Goal: Understand process/instructions

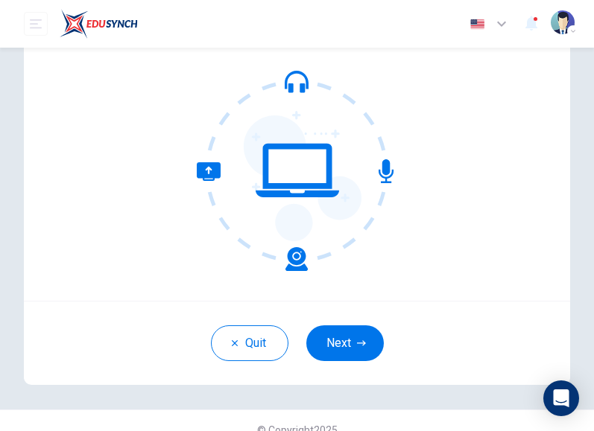
scroll to position [146, 0]
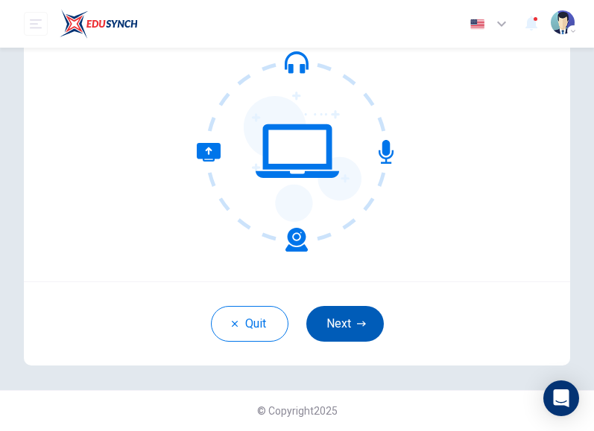
click at [341, 324] on button "Next" at bounding box center [344, 324] width 77 height 36
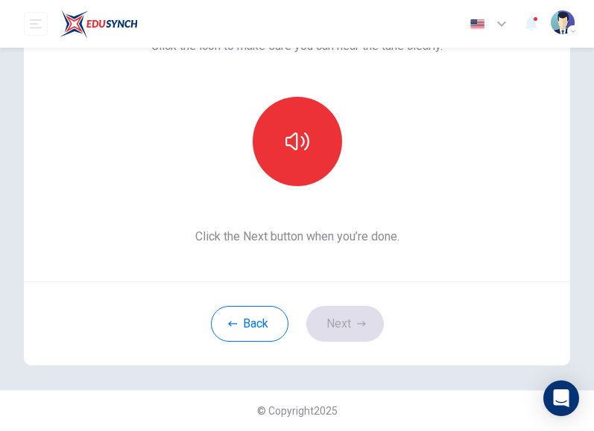
scroll to position [130, 0]
click at [230, 336] on button "Back" at bounding box center [249, 324] width 77 height 36
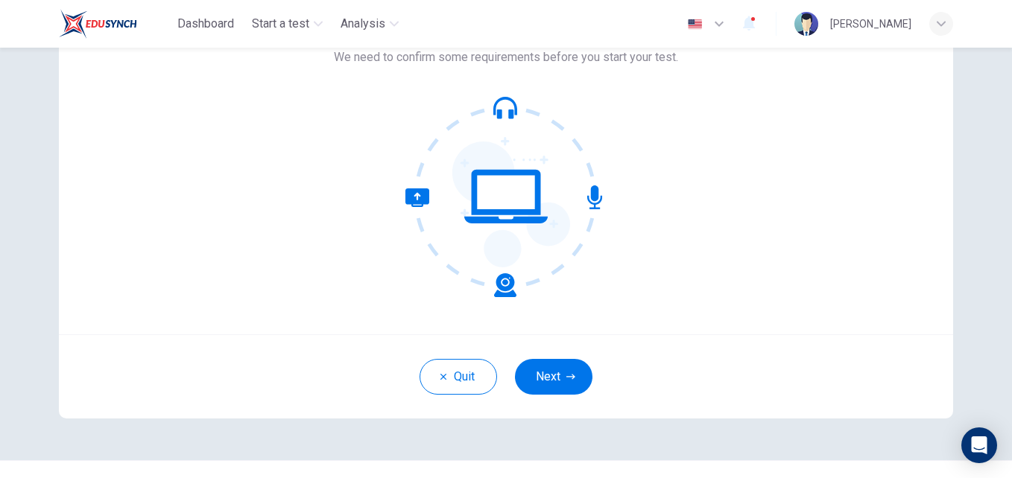
scroll to position [142, 0]
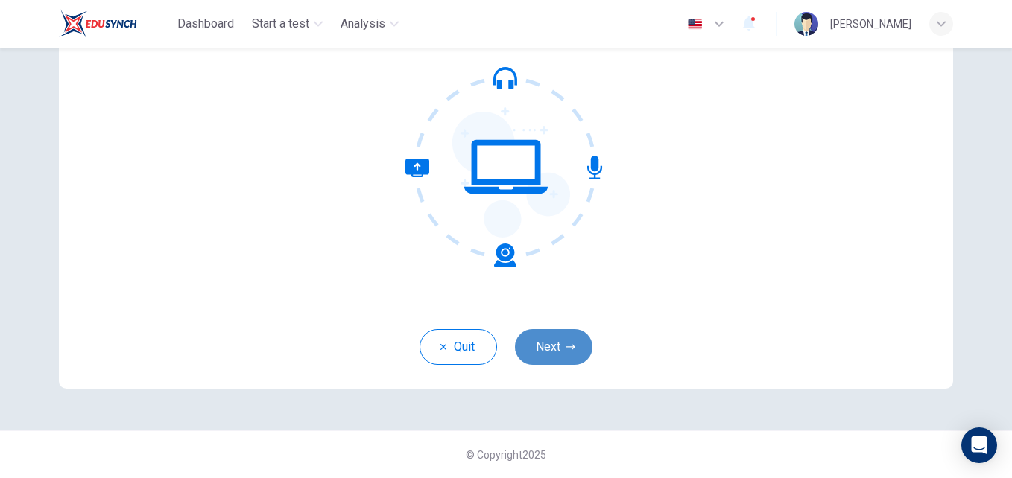
click at [558, 341] on button "Next" at bounding box center [553, 347] width 77 height 36
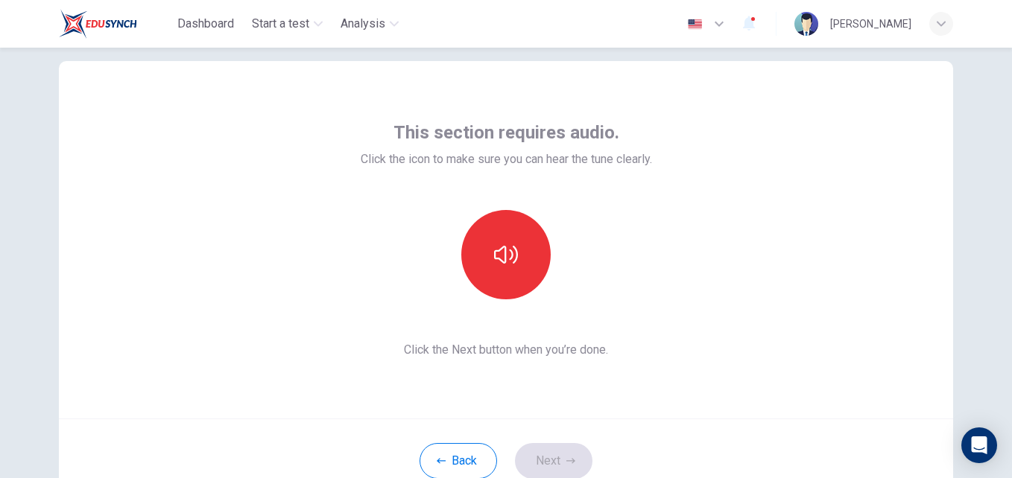
scroll to position [0, 0]
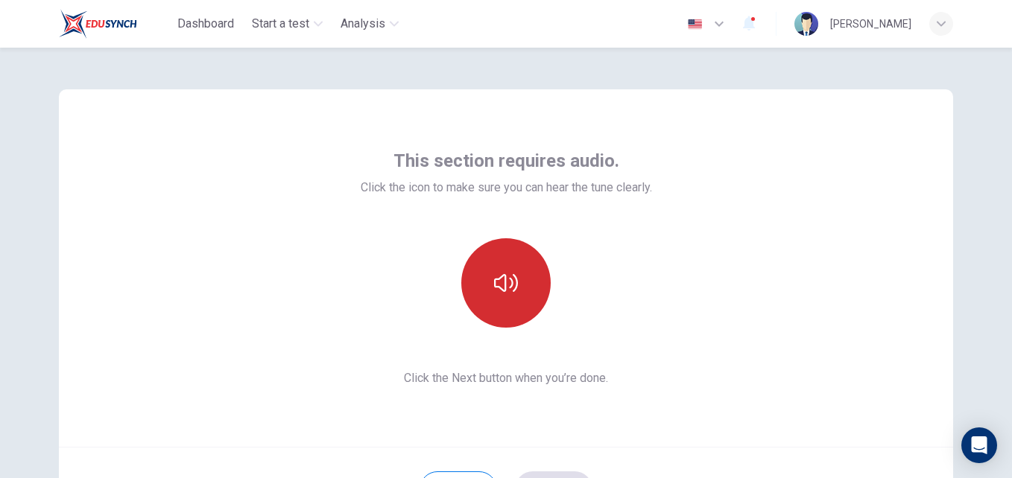
click at [507, 293] on icon "button" at bounding box center [506, 283] width 24 height 24
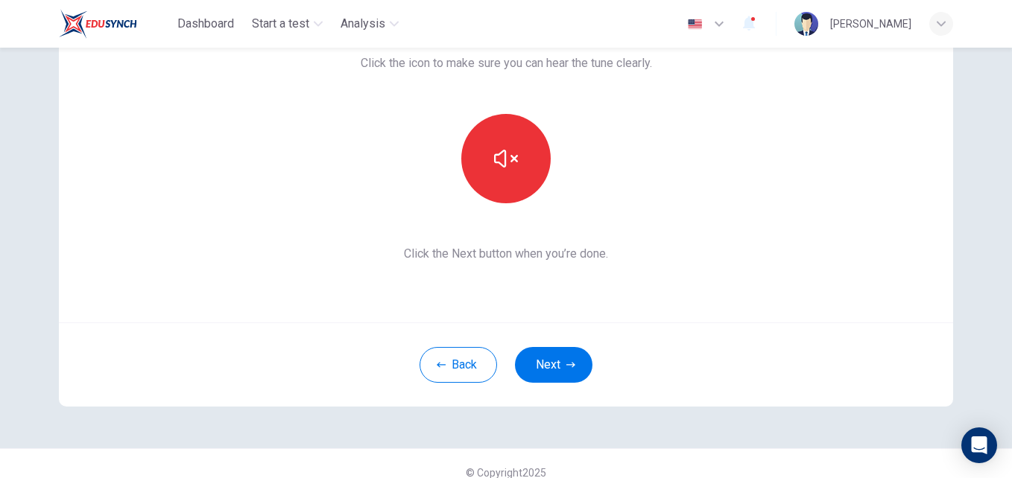
scroll to position [142, 0]
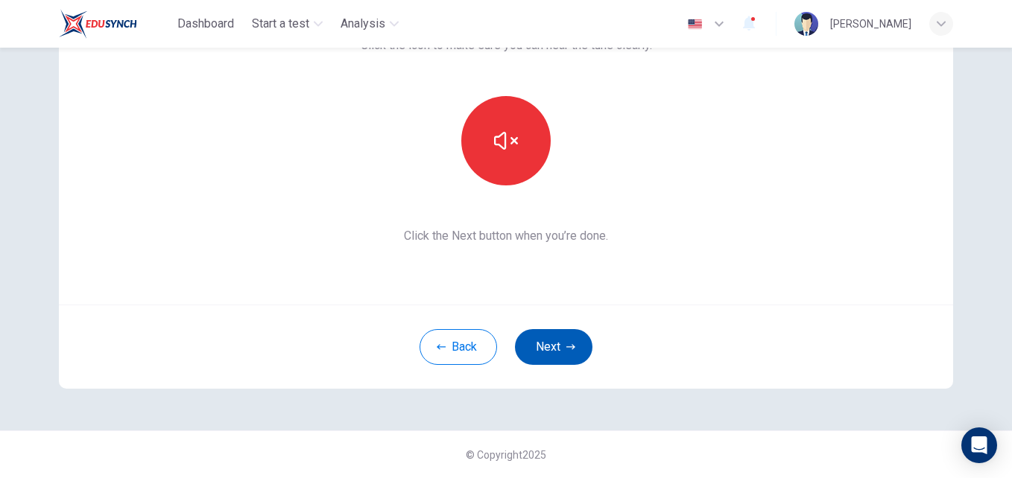
click at [570, 344] on icon "button" at bounding box center [570, 347] width 9 height 9
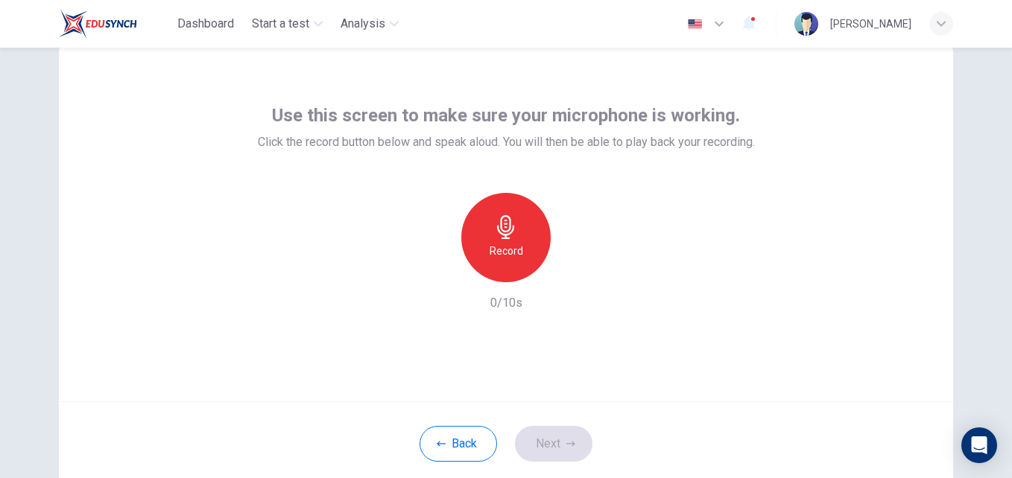
scroll to position [60, 0]
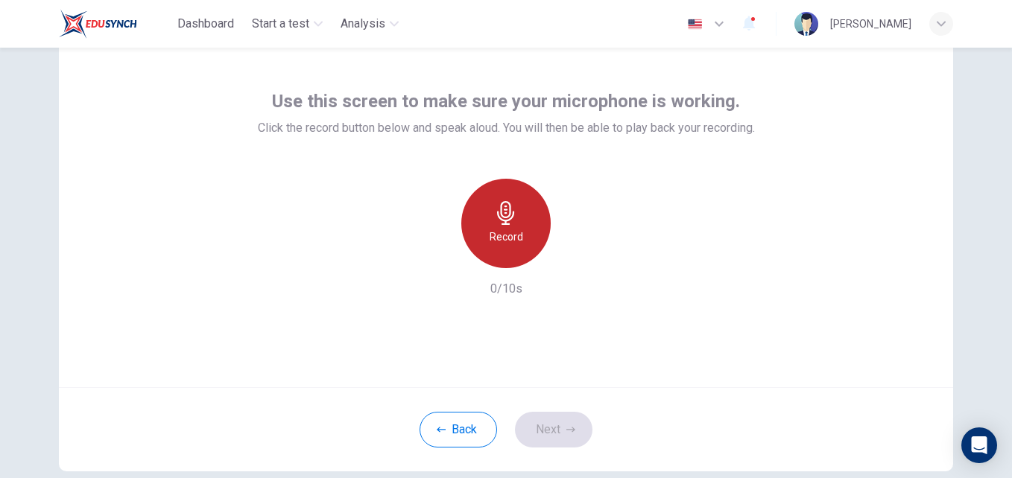
click at [504, 215] on icon "button" at bounding box center [506, 213] width 24 height 24
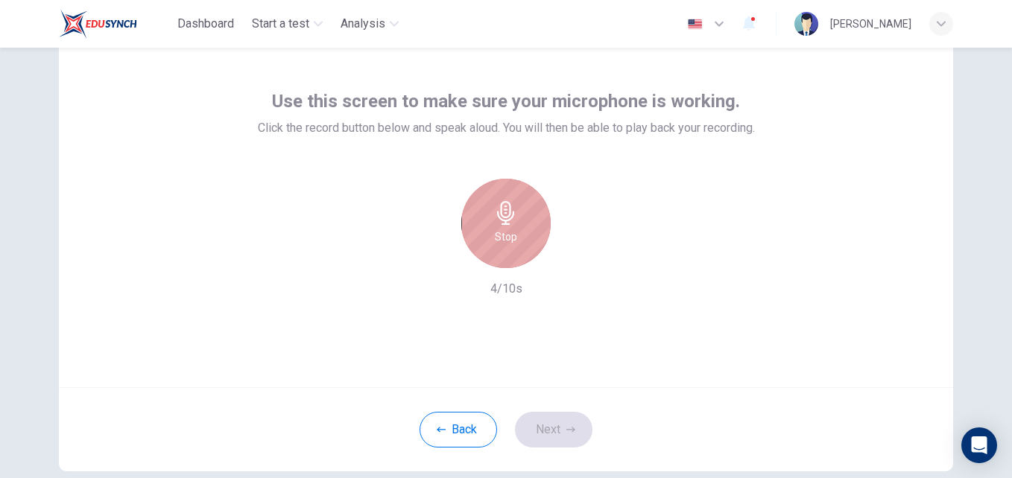
click at [507, 218] on icon "button" at bounding box center [506, 213] width 24 height 24
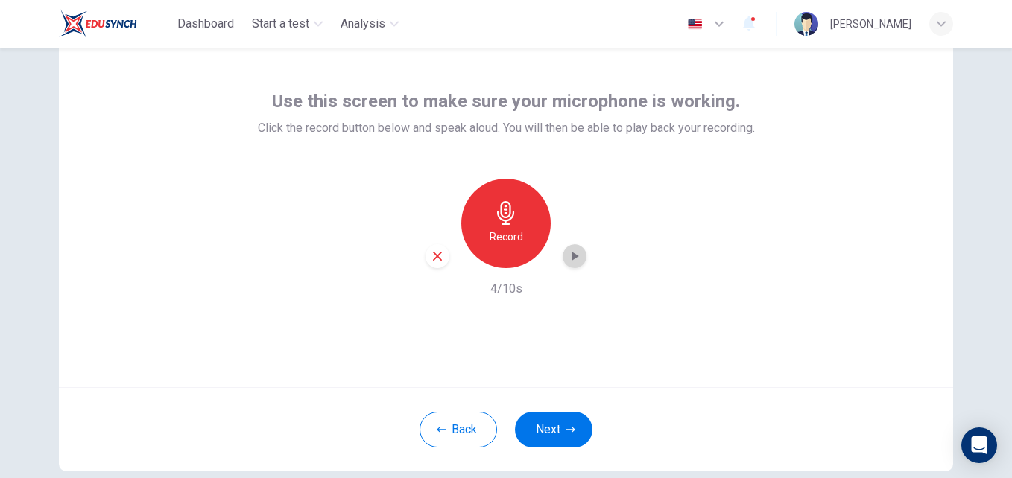
click at [572, 262] on icon "button" at bounding box center [574, 256] width 15 height 15
click at [434, 250] on icon "button" at bounding box center [437, 256] width 13 height 13
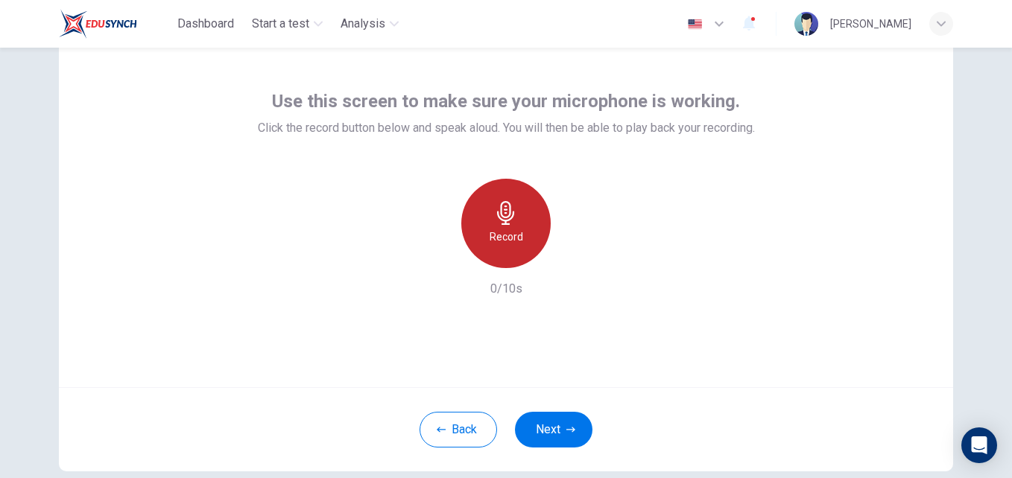
click at [518, 238] on h6 "Record" at bounding box center [507, 237] width 34 height 18
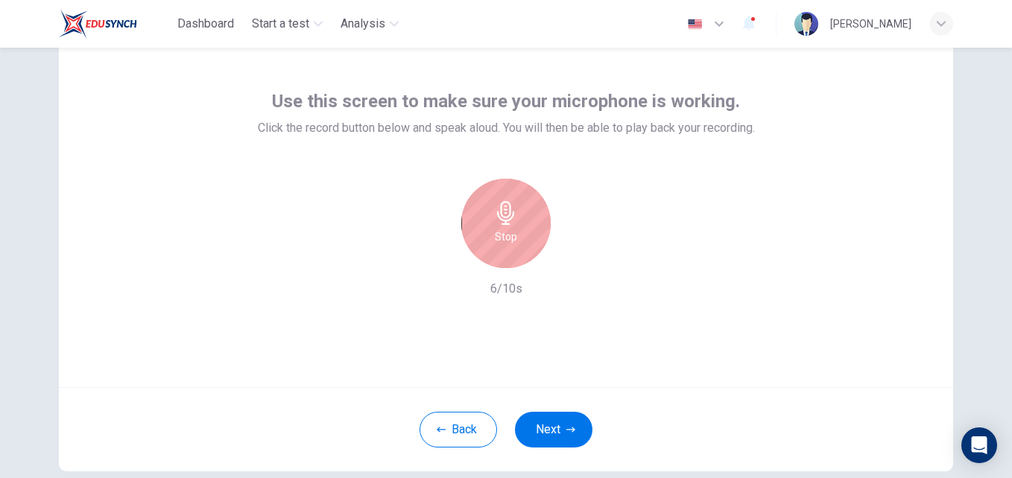
click at [502, 235] on h6 "Stop" at bounding box center [506, 237] width 22 height 18
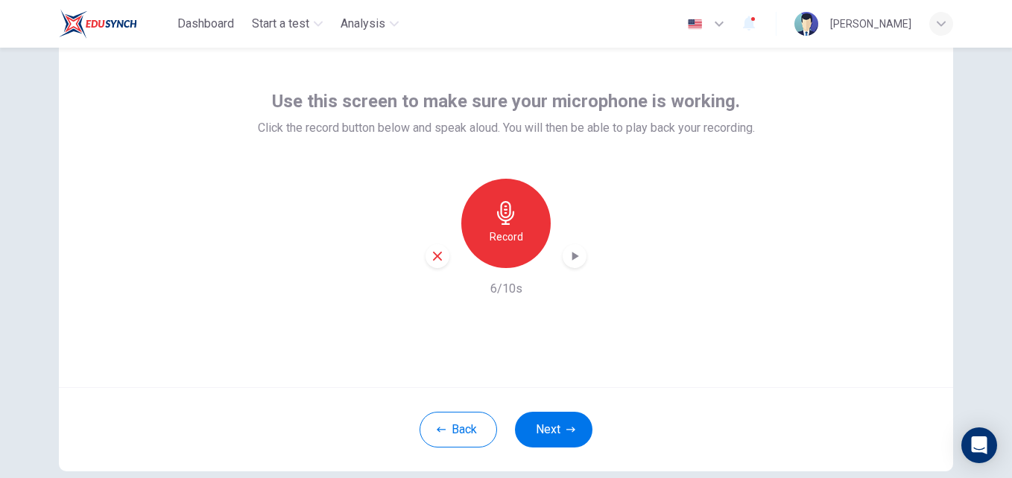
click at [575, 259] on icon "button" at bounding box center [574, 256] width 15 height 15
click at [560, 428] on button "Next" at bounding box center [553, 430] width 77 height 36
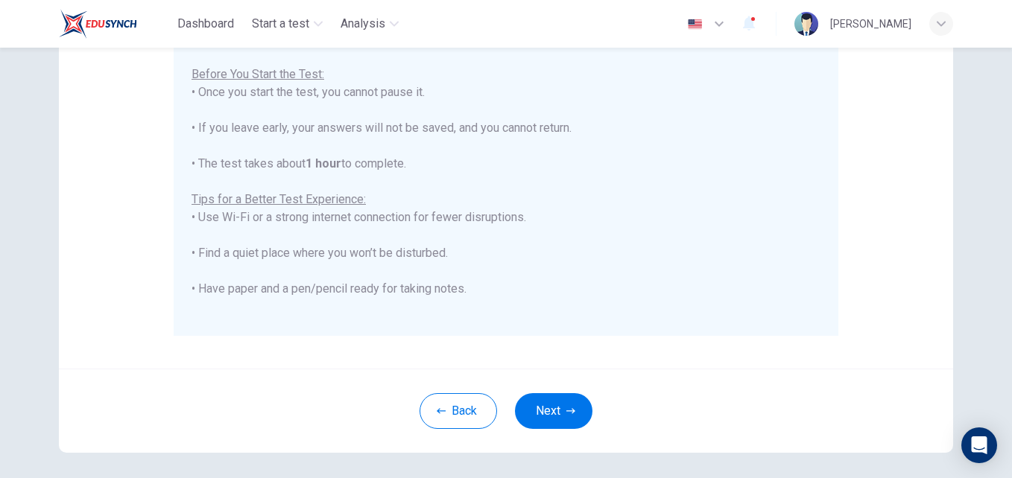
scroll to position [350, 0]
